Goal: Navigation & Orientation: Find specific page/section

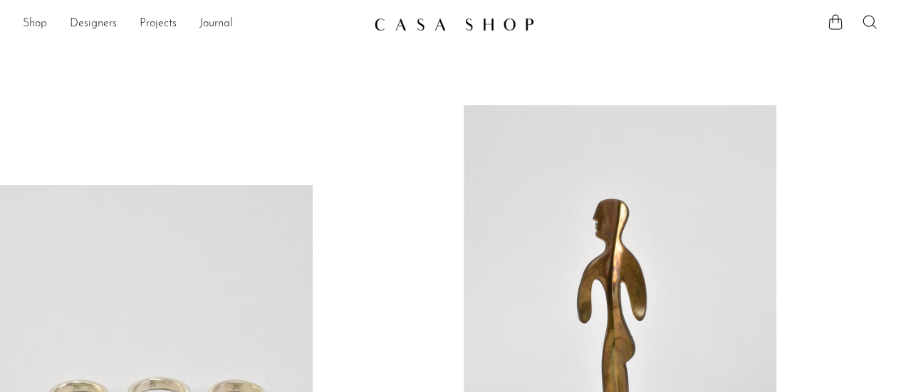
click at [40, 26] on link "Shop" at bounding box center [35, 24] width 24 height 19
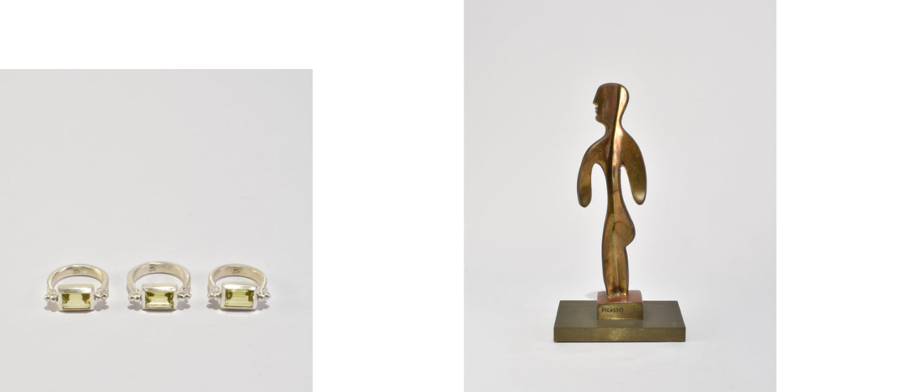
scroll to position [194, 0]
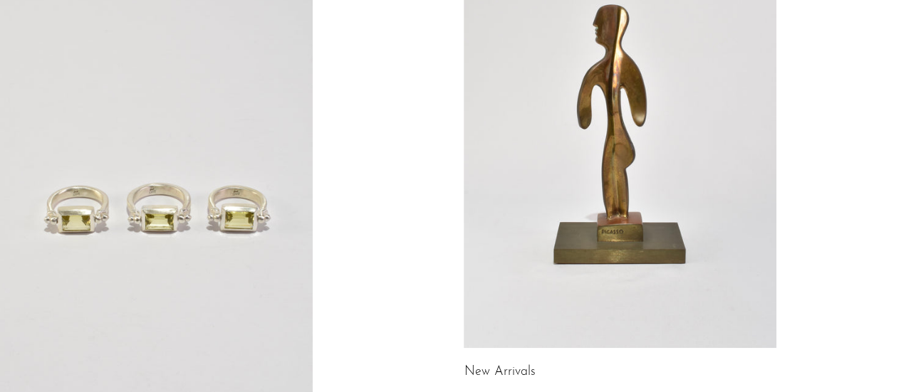
click at [615, 92] on link at bounding box center [619, 130] width 313 height 438
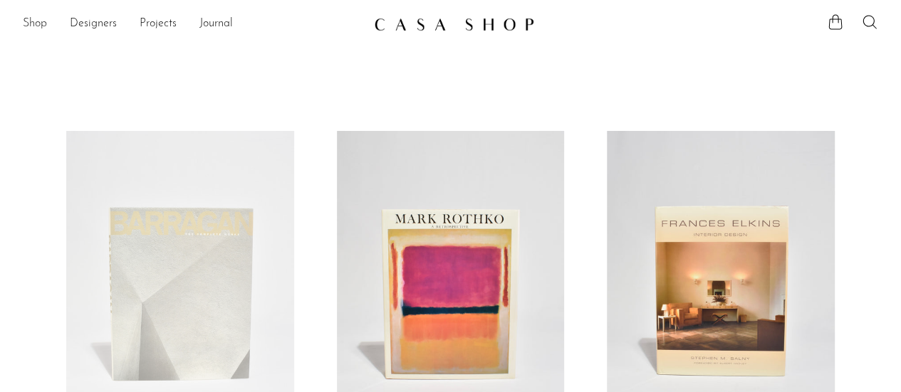
click at [31, 22] on link "Shop" at bounding box center [35, 24] width 24 height 19
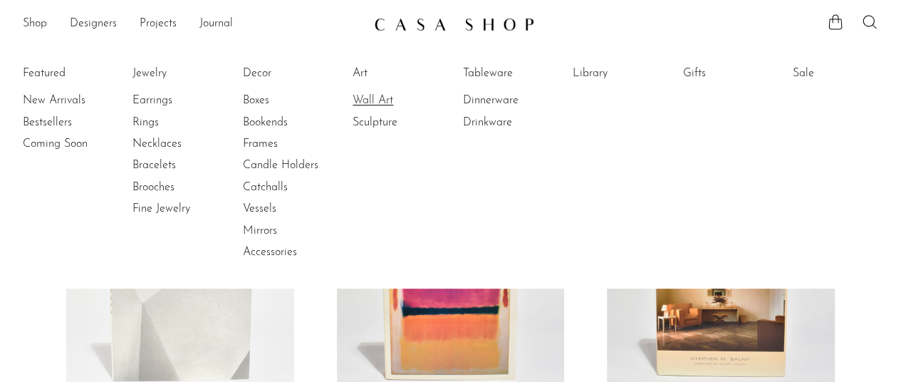
click at [365, 93] on link "Wall Art" at bounding box center [405, 101] width 107 height 16
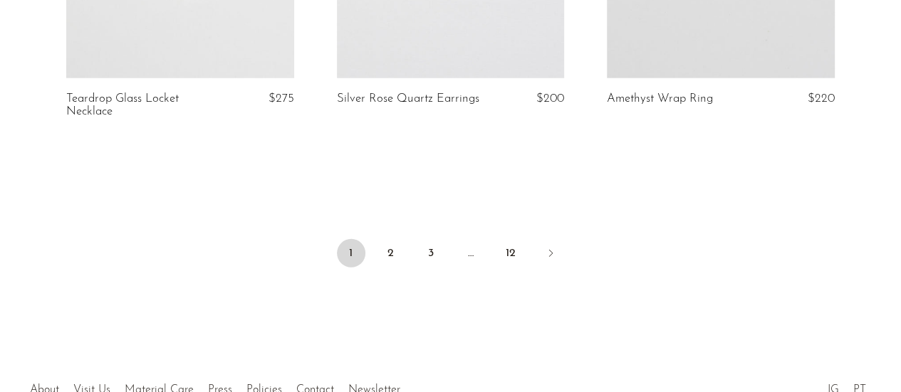
scroll to position [4651, 0]
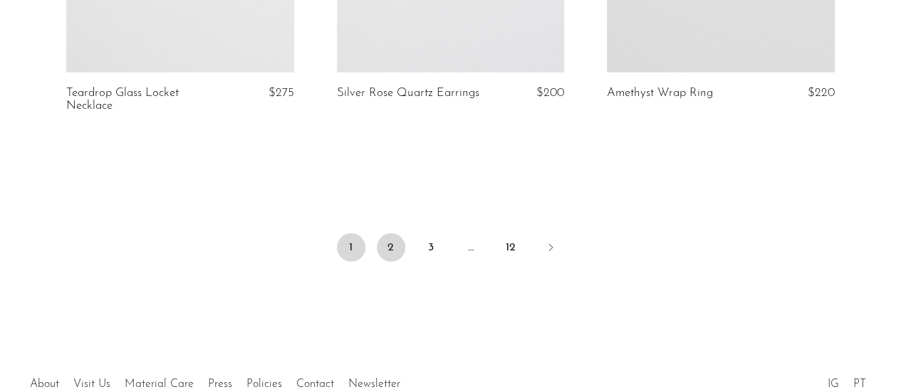
click at [392, 234] on link "2" at bounding box center [391, 248] width 28 height 28
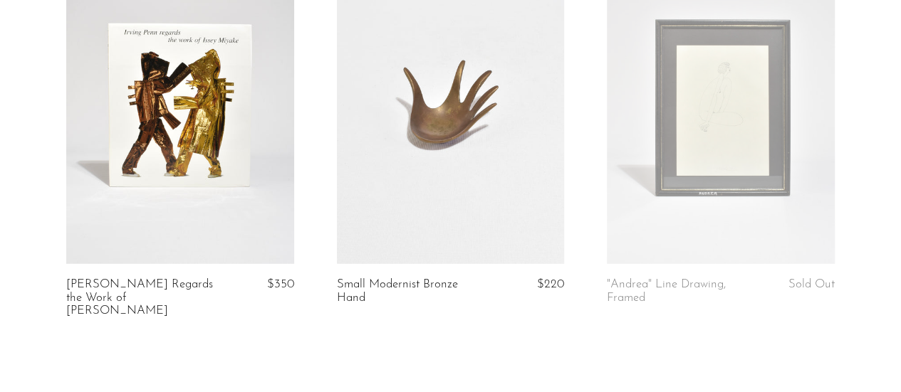
scroll to position [4764, 0]
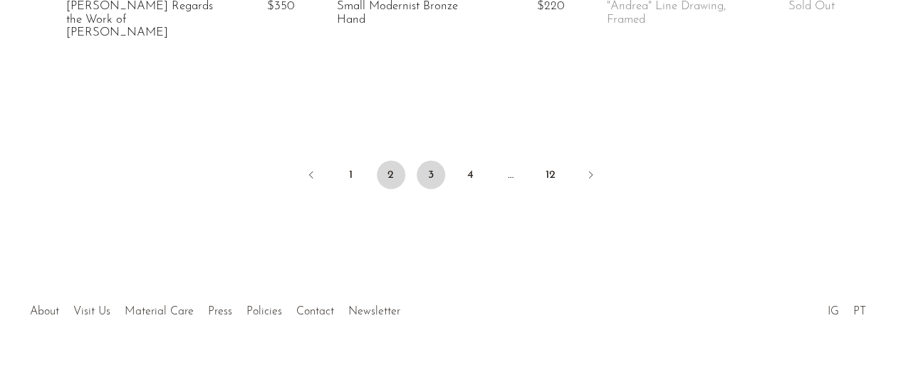
click at [432, 161] on link "3" at bounding box center [431, 175] width 28 height 28
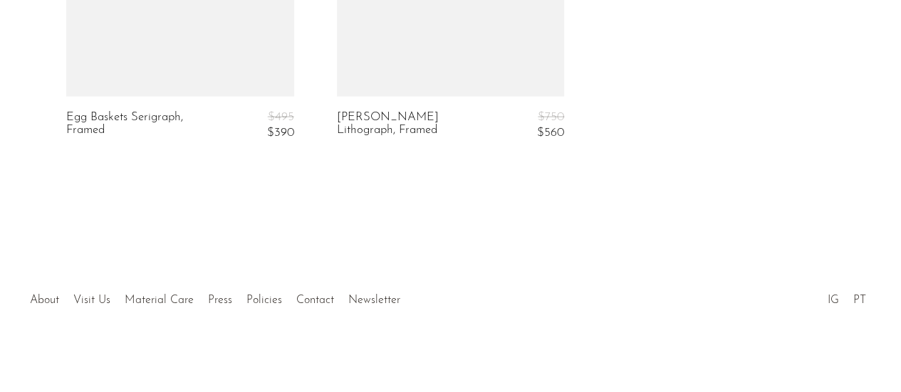
scroll to position [1539, 0]
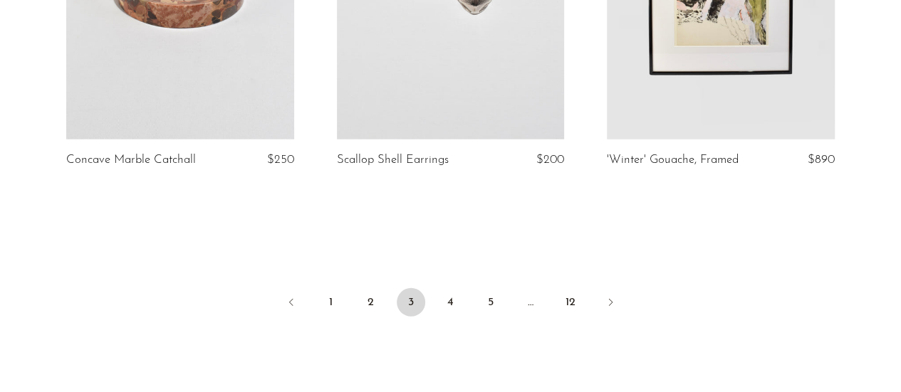
scroll to position [4651, 0]
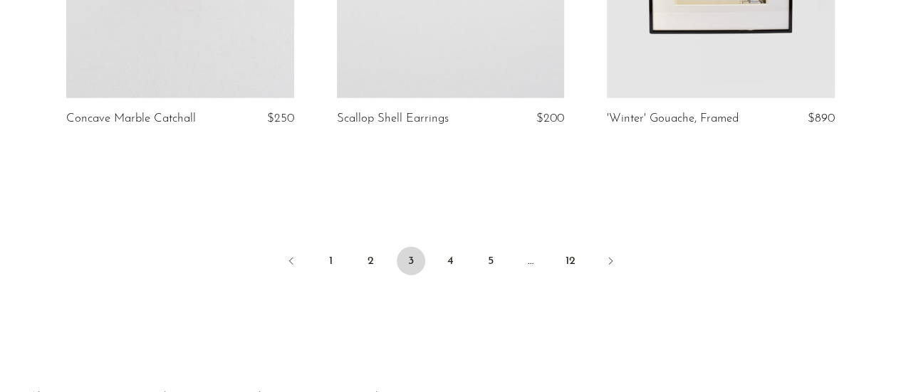
click at [436, 241] on ul "1 2 3 4 5 … 12" at bounding box center [450, 262] width 901 height 43
click at [450, 247] on link "4" at bounding box center [450, 261] width 28 height 28
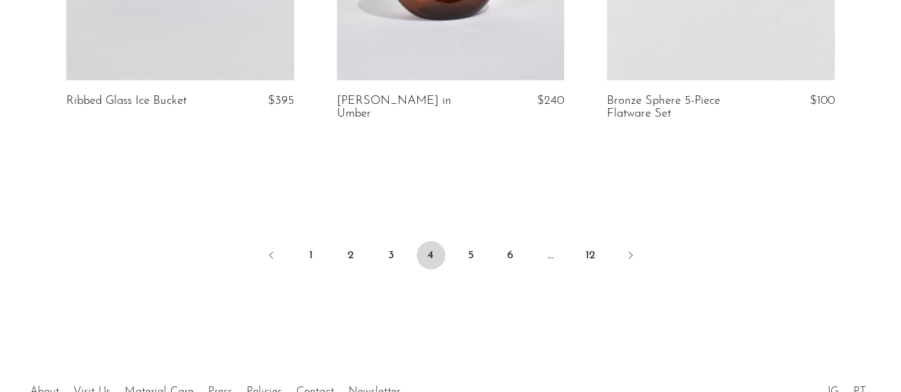
scroll to position [4651, 0]
